Goal: Check status: Check status

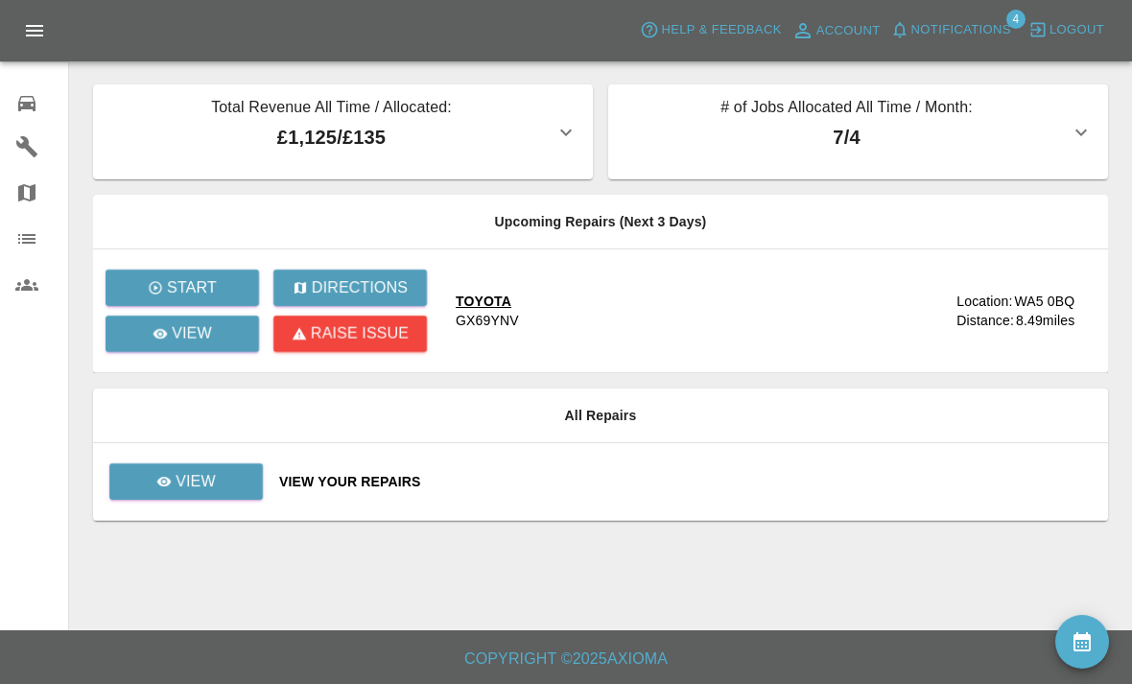
click at [848, 468] on td "View Your Repairs" at bounding box center [686, 482] width 844 height 78
click at [167, 496] on link "View" at bounding box center [186, 481] width 154 height 36
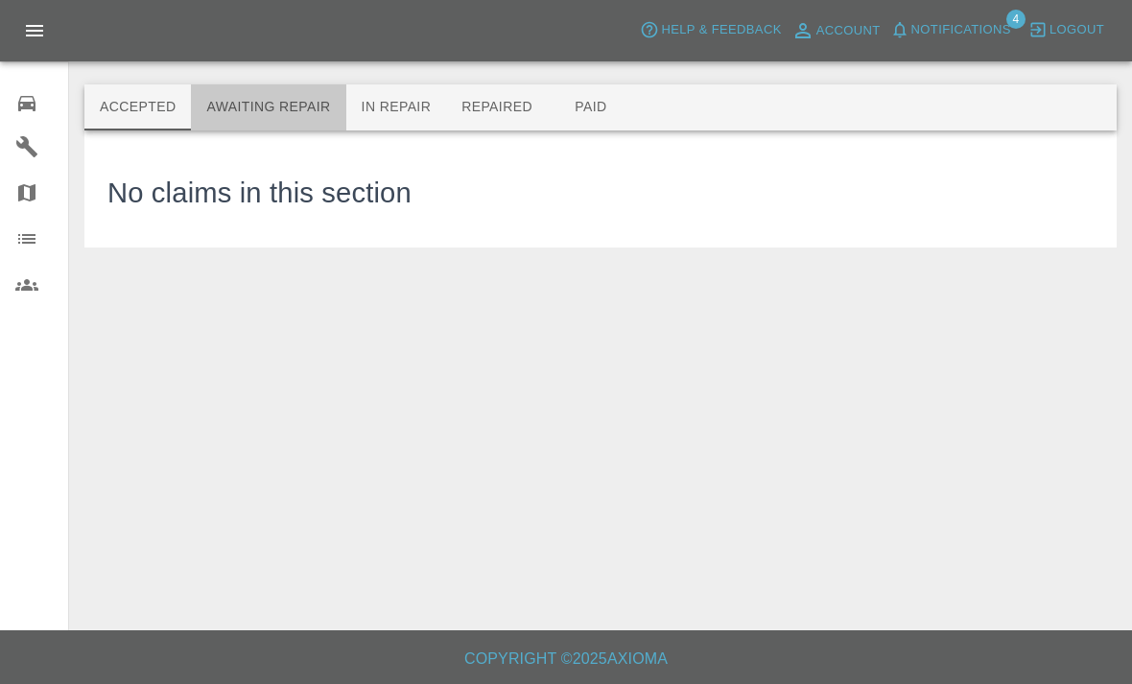
click at [272, 108] on button "Awaiting Repair" at bounding box center [268, 107] width 154 height 46
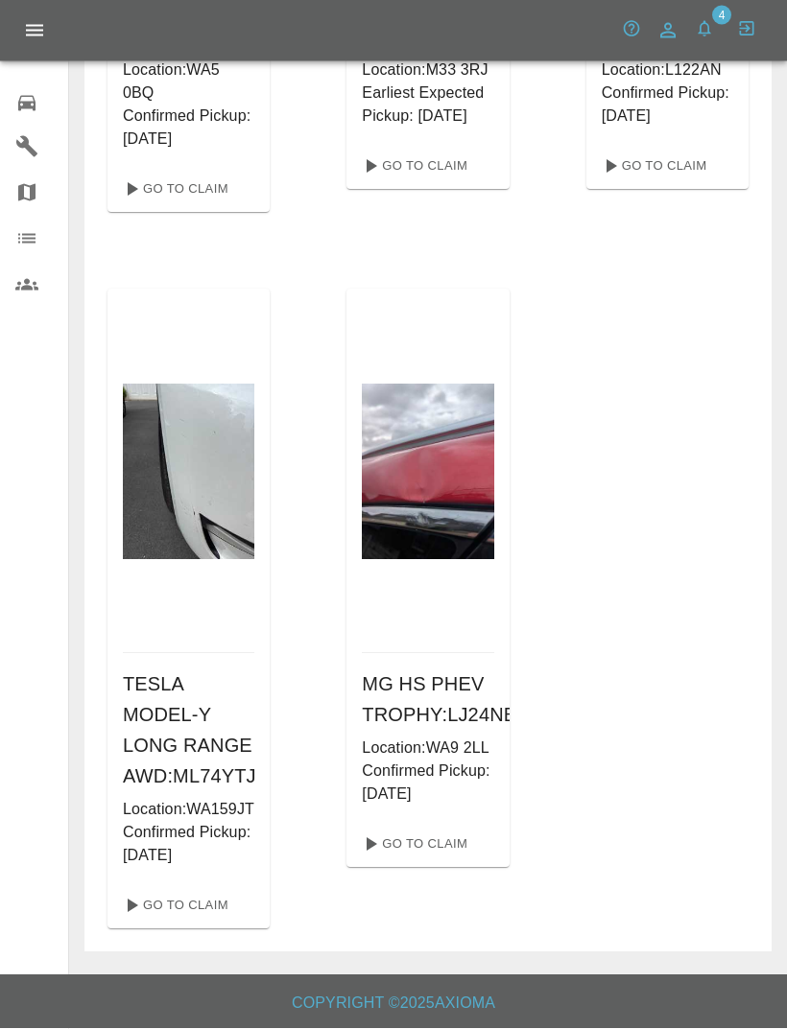
scroll to position [565, 0]
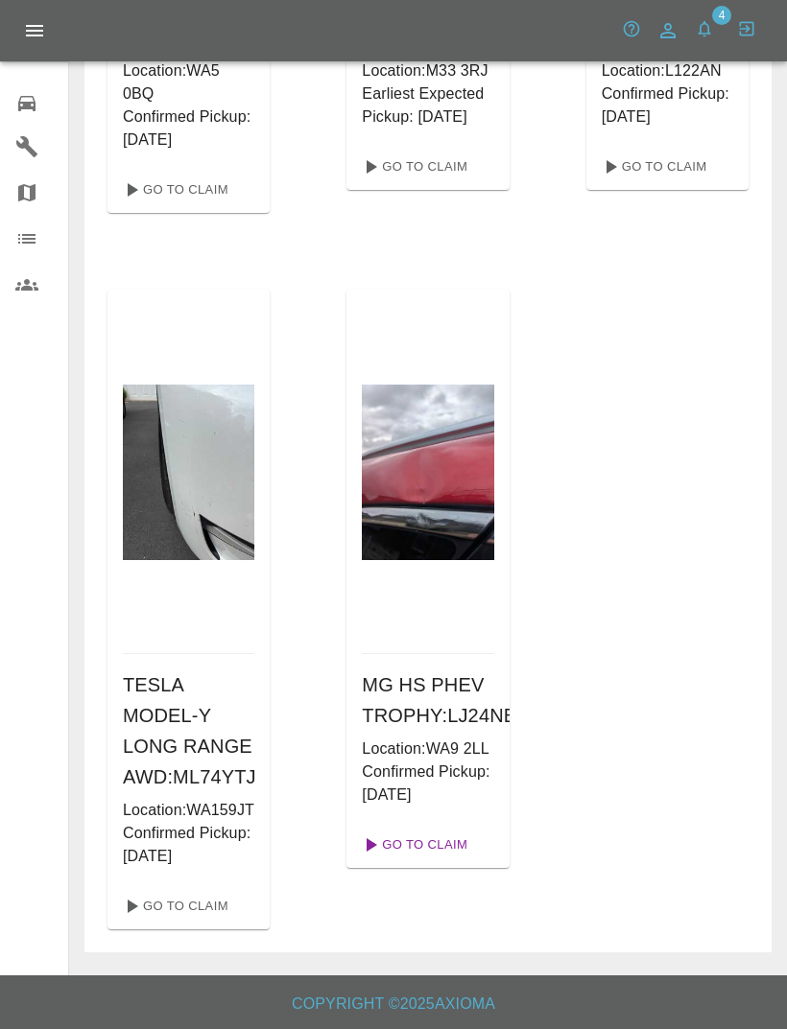
click at [454, 683] on link "Go To Claim" at bounding box center [413, 845] width 118 height 31
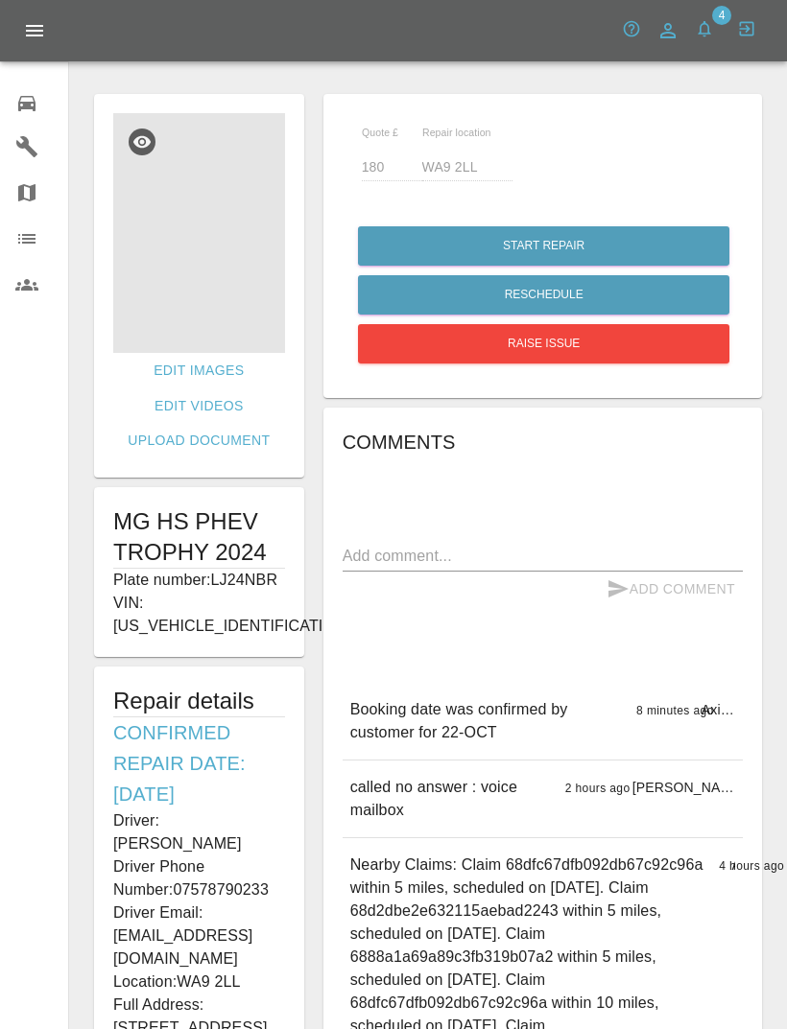
click at [227, 245] on img at bounding box center [199, 233] width 172 height 240
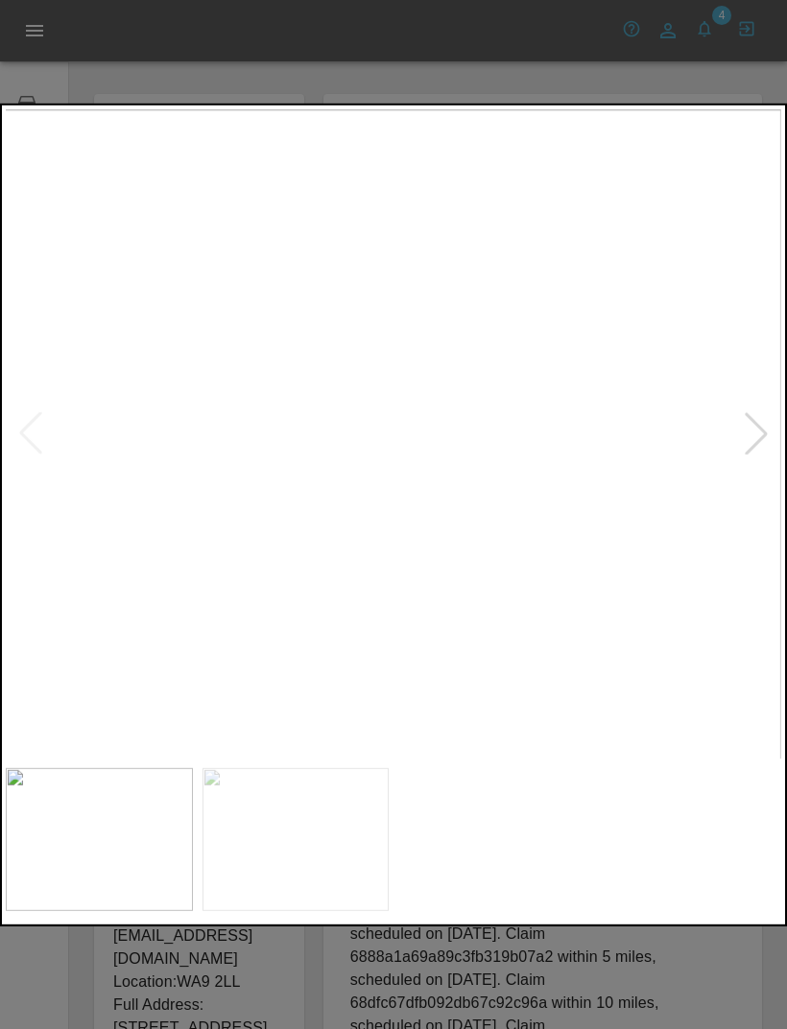
click at [749, 445] on div at bounding box center [756, 434] width 42 height 42
click at [571, 106] on div at bounding box center [393, 514] width 787 height 823
click at [758, 144] on img at bounding box center [393, 433] width 775 height 650
click at [752, 78] on div at bounding box center [393, 514] width 787 height 1029
